Goal: Contribute content: Add original content to the website for others to see

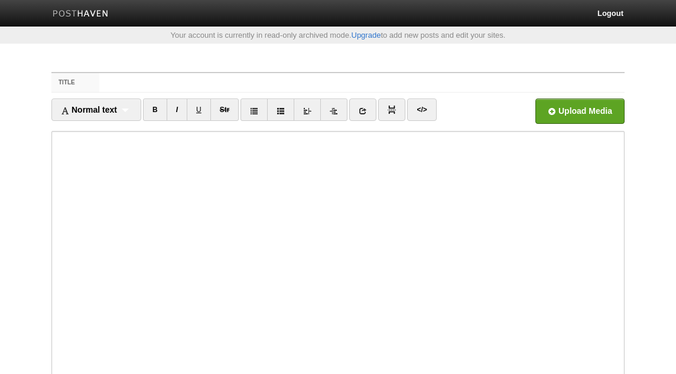
click at [223, 80] on input "Title" at bounding box center [361, 82] width 525 height 19
click at [227, 80] on input "Title" at bounding box center [361, 82] width 525 height 19
paste input "Not Enough Listening, too Much Talking![PERSON_NAME] as-[DEMOGRAPHIC_DATA]"
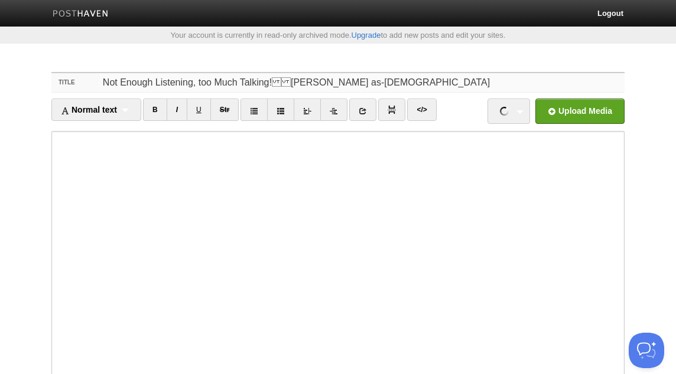
type input "Not Enough Listening, too Much Talking![PERSON_NAME] as-[DEMOGRAPHIC_DATA]"
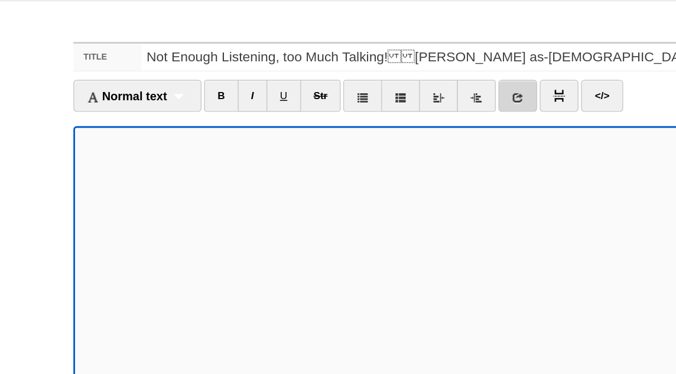
click at [376, 109] on link at bounding box center [362, 110] width 27 height 22
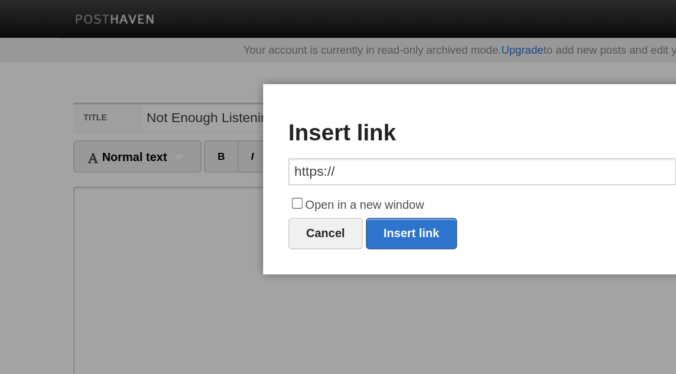
click at [268, 135] on div "× Insert link https:// Open in a new window Cancel Insert link" at bounding box center [337, 125] width 307 height 133
click at [260, 125] on input "https://" at bounding box center [338, 120] width 272 height 19
paste input "[DOMAIN_NAME][URL]"
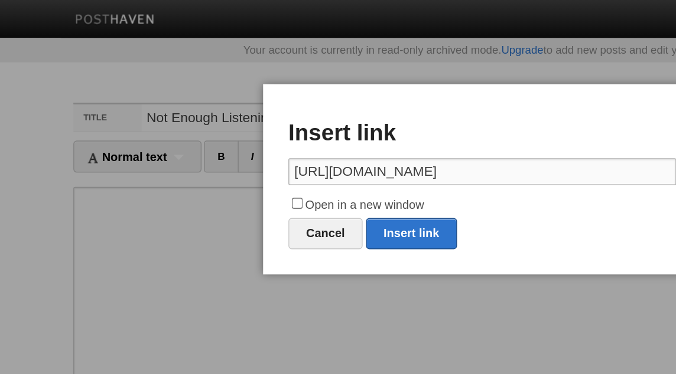
type input "[URL][DOMAIN_NAME]"
click at [242, 144] on label "Open in a new window" at bounding box center [338, 144] width 272 height 14
click at [212, 144] on input "Open in a new window" at bounding box center [208, 143] width 8 height 8
checkbox input "true"
click at [283, 162] on link "Insert link" at bounding box center [288, 164] width 64 height 22
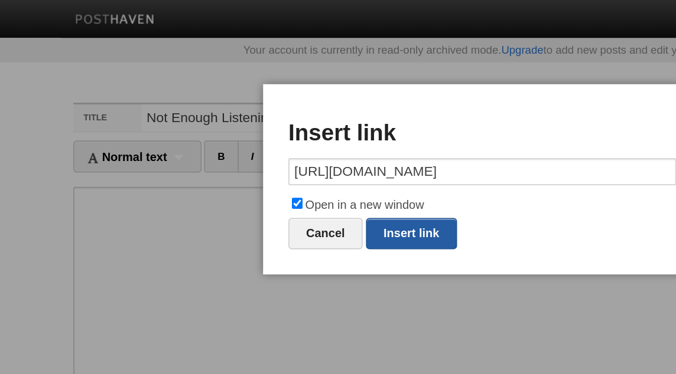
type input "https://"
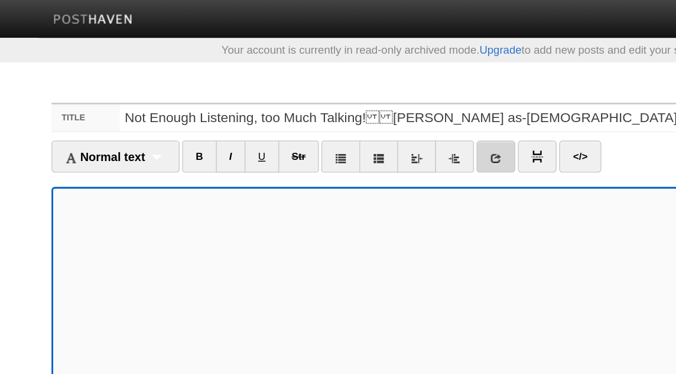
click at [375, 112] on link at bounding box center [362, 110] width 27 height 22
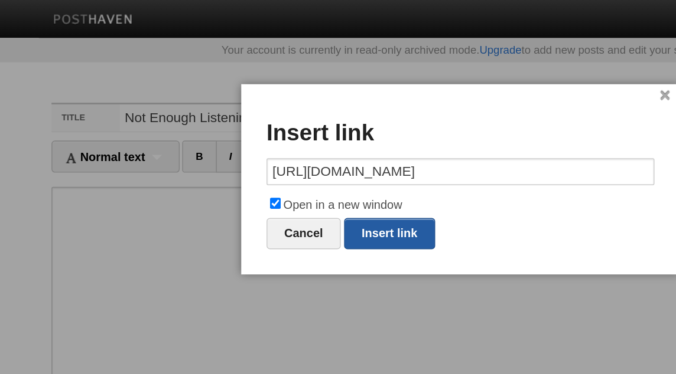
click at [284, 158] on link "Insert link" at bounding box center [288, 164] width 64 height 22
type input "https://"
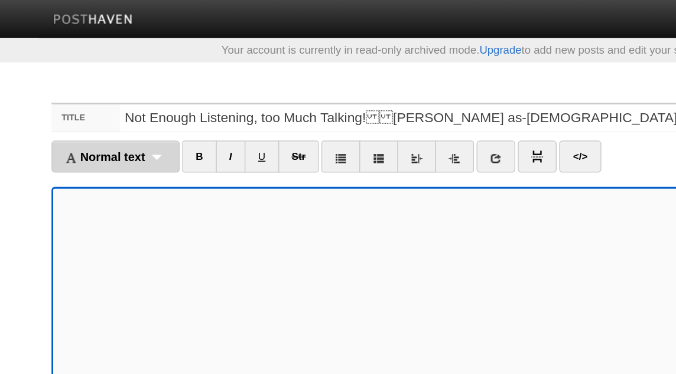
click at [130, 116] on div "Normal text Normal text Heading 1 Heading 2 Heading 3" at bounding box center [96, 110] width 90 height 22
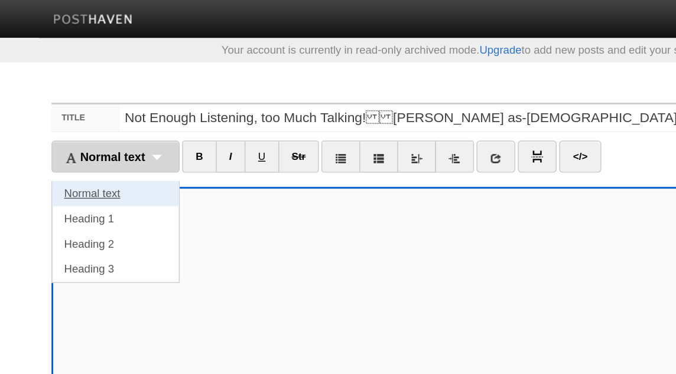
click at [118, 135] on link "Normal text" at bounding box center [96, 136] width 89 height 18
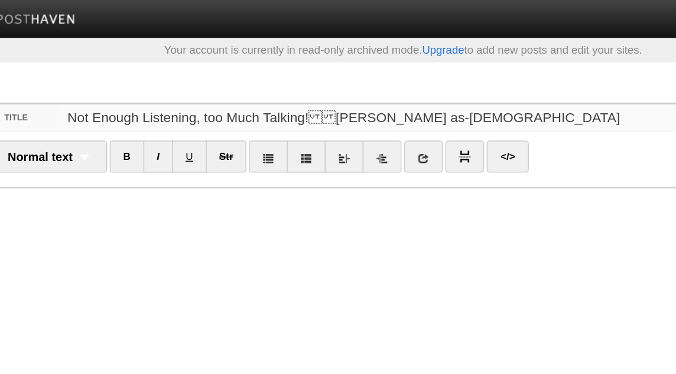
click at [225, 81] on input "Not Enough Listening, too Much Talking![PERSON_NAME] as-[DEMOGRAPHIC_DATA]" at bounding box center [361, 82] width 525 height 19
click at [207, 84] on input "Not Enough Listening, too Much Talking![PERSON_NAME] as-[DEMOGRAPHIC_DATA]" at bounding box center [361, 82] width 525 height 19
click at [222, 80] on input "Not Enough Listening, too Much Talking![PERSON_NAME] as-[DEMOGRAPHIC_DATA]" at bounding box center [361, 82] width 525 height 19
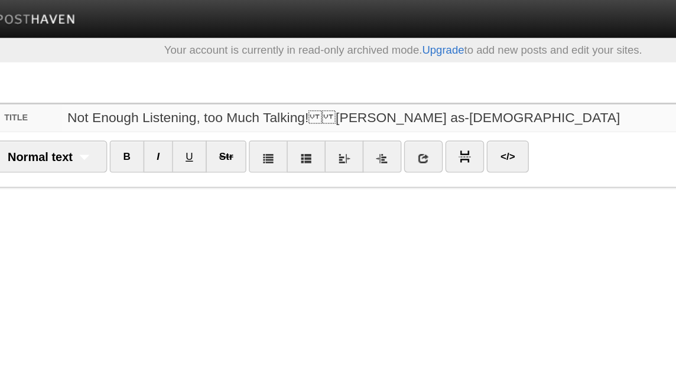
click at [222, 80] on input "Not Enough Listening, too Much Talking![PERSON_NAME] as-[DEMOGRAPHIC_DATA]" at bounding box center [361, 82] width 525 height 19
click at [272, 80] on input "Not Enough Listening, too Much Talking![PERSON_NAME] as-[DEMOGRAPHIC_DATA]" at bounding box center [361, 82] width 525 height 19
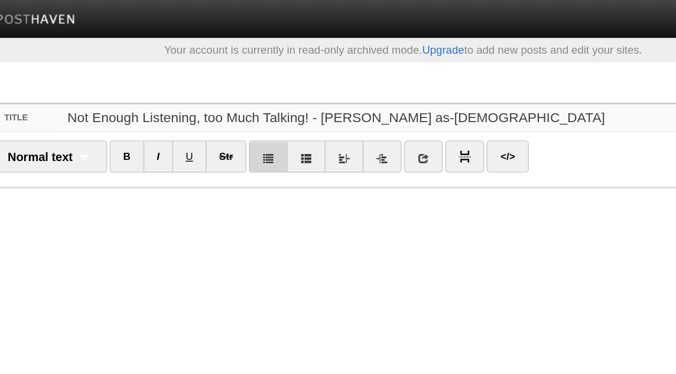
type input "Not Enough Listening, too Much Talking! - [PERSON_NAME] as-[DEMOGRAPHIC_DATA]"
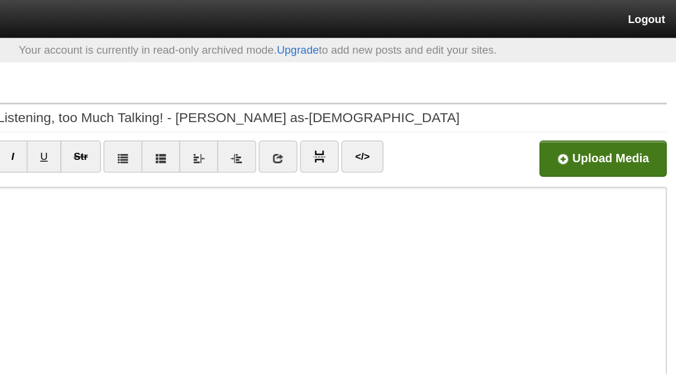
click at [556, 110] on input "file" at bounding box center [223, 114] width 894 height 60
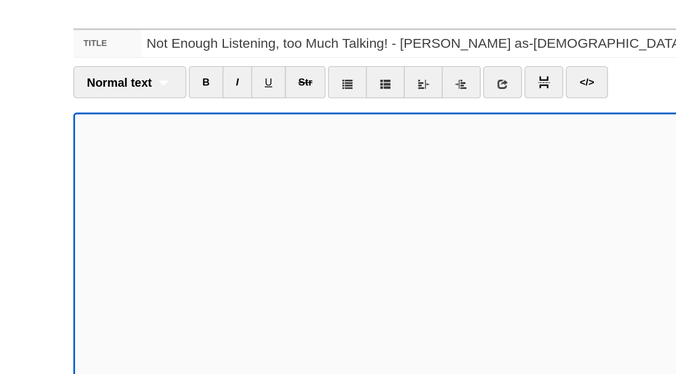
scroll to position [21, 0]
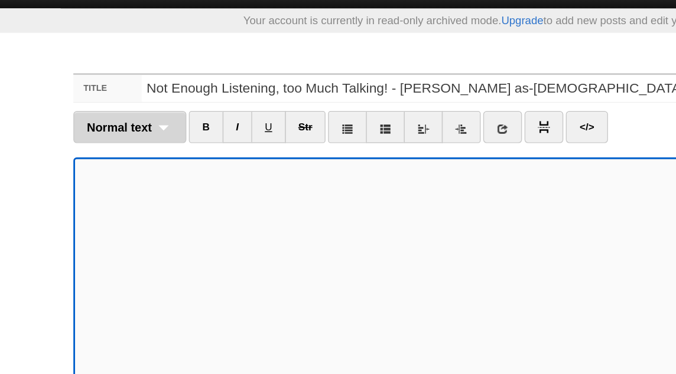
click at [80, 96] on div "Normal text Normal text Heading 1 Heading 2 Heading 3" at bounding box center [90, 89] width 79 height 22
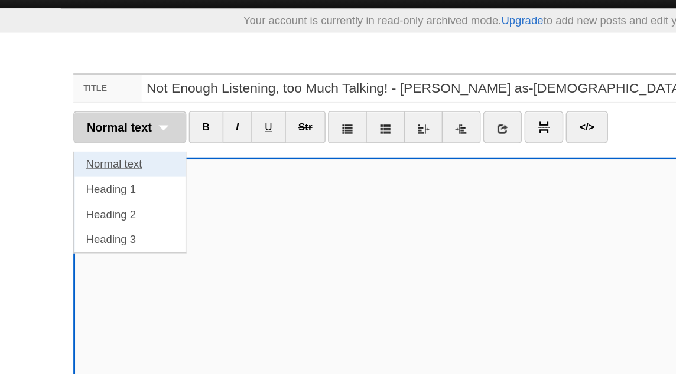
click at [99, 114] on link "Normal text" at bounding box center [91, 115] width 78 height 18
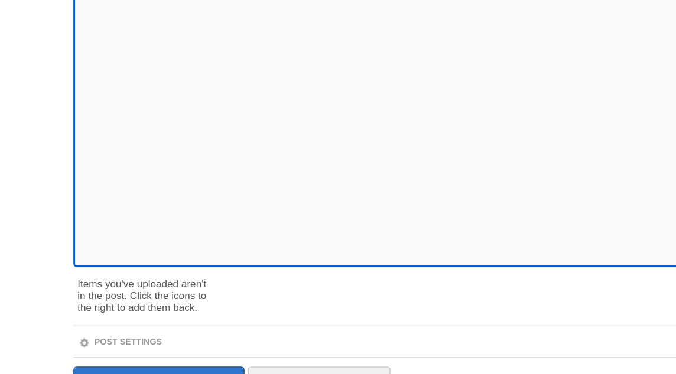
scroll to position [159, 0]
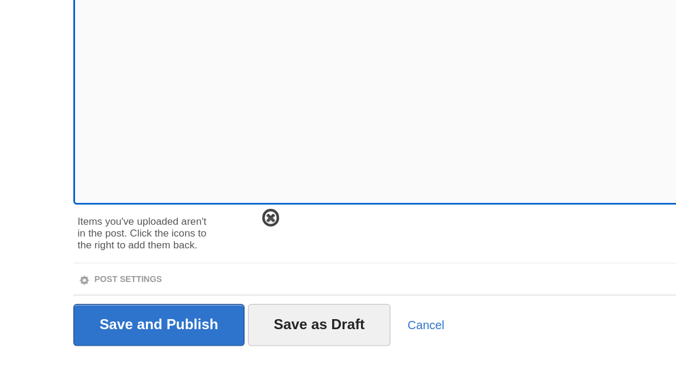
click at [187, 266] on span at bounding box center [189, 265] width 8 height 8
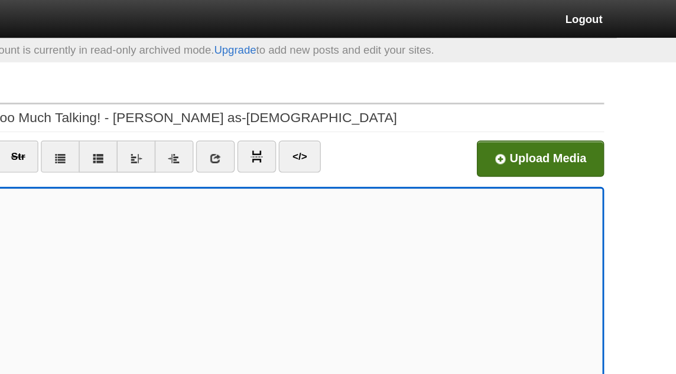
scroll to position [0, 0]
click at [560, 116] on input "file" at bounding box center [223, 114] width 894 height 60
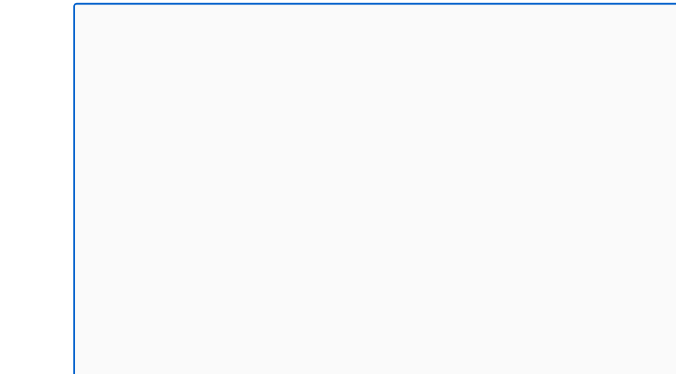
scroll to position [142, 0]
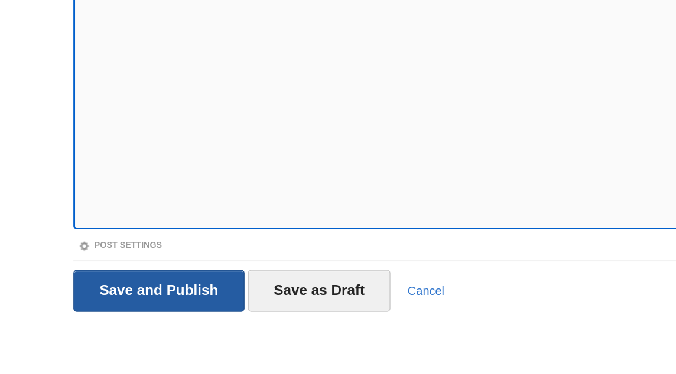
click at [134, 315] on input "Save and Publish" at bounding box center [111, 316] width 120 height 30
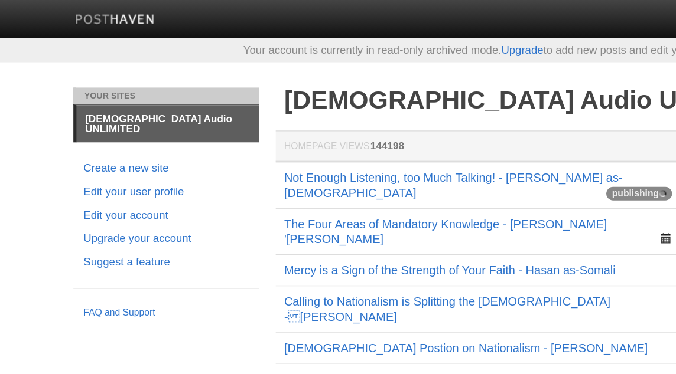
click at [195, 122] on td "Not Enough Listening, too Much Talking! - [PERSON_NAME] as-[DEMOGRAPHIC_DATA] p…" at bounding box center [334, 129] width 283 height 33
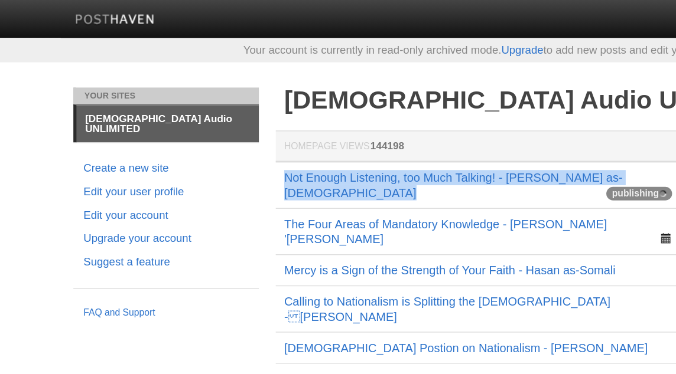
click at [195, 122] on td "Not Enough Listening, too Much Talking! - [PERSON_NAME] as-[DEMOGRAPHIC_DATA] p…" at bounding box center [334, 129] width 283 height 33
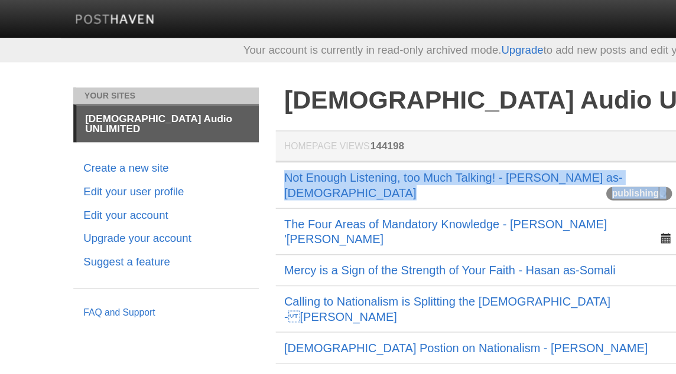
drag, startPoint x: 193, startPoint y: 123, endPoint x: 398, endPoint y: 141, distance: 205.6
copy tr "Not Enough Listening, too Much Talking! - Hasan as-Somali publishing 0 0"
click at [262, 128] on link "Not Enough Listening, too Much Talking! - [PERSON_NAME] as-[DEMOGRAPHIC_DATA]" at bounding box center [317, 130] width 237 height 20
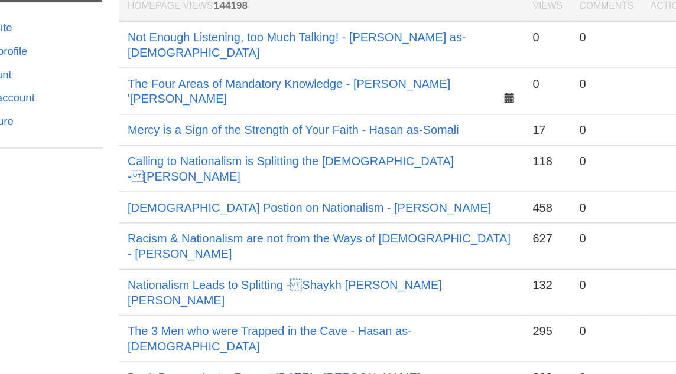
click at [561, 179] on td at bounding box center [594, 190] width 71 height 22
